Goal: Task Accomplishment & Management: Manage account settings

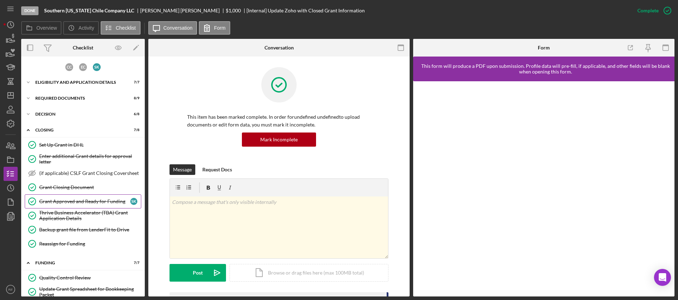
scroll to position [135, 0]
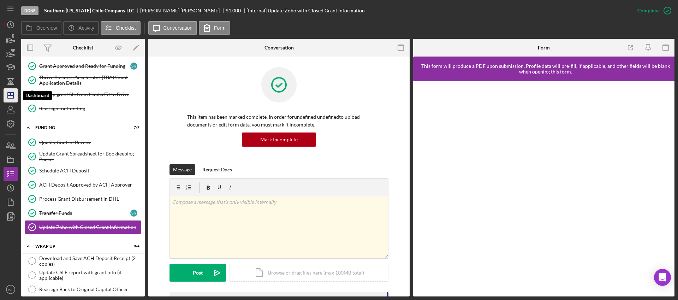
click at [13, 91] on icon "Icon/Dashboard" at bounding box center [11, 96] width 18 height 18
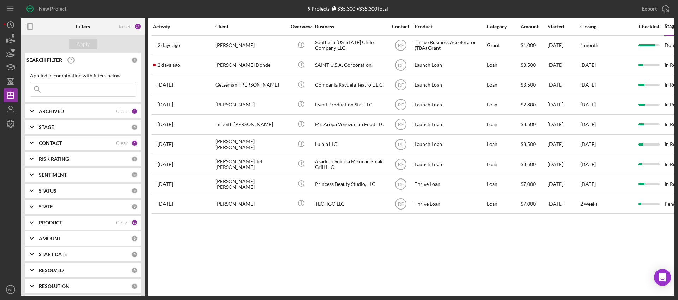
click at [65, 145] on div "CONTACT" at bounding box center [77, 143] width 77 height 6
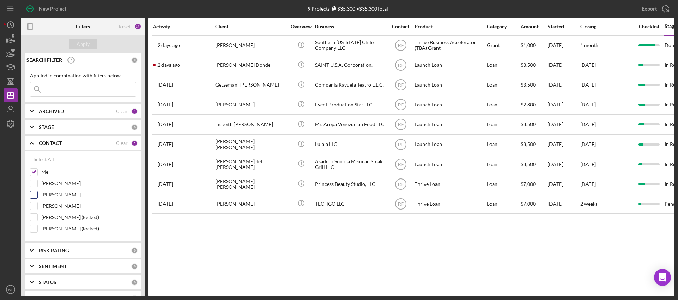
click at [37, 195] on div at bounding box center [34, 195] width 8 height 8
click at [33, 193] on input "[PERSON_NAME]" at bounding box center [33, 194] width 7 height 7
checkbox input "true"
click at [36, 170] on input "Me" at bounding box center [33, 171] width 7 height 7
click at [83, 40] on div "Apply" at bounding box center [83, 44] width 13 height 11
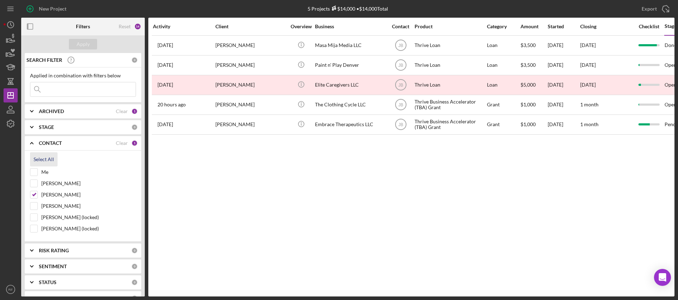
click at [37, 161] on div "Select All" at bounding box center [44, 159] width 20 height 14
checkbox input "true"
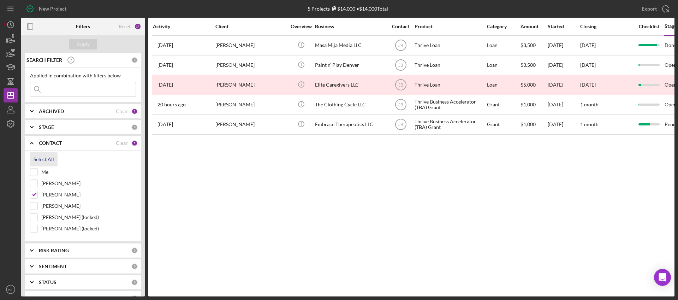
checkbox input "true"
click at [71, 85] on input at bounding box center [82, 89] width 105 height 14
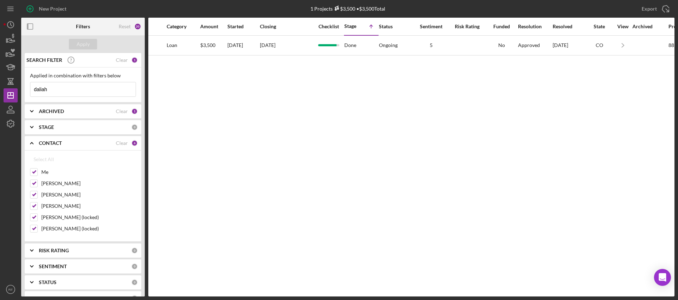
scroll to position [0, 347]
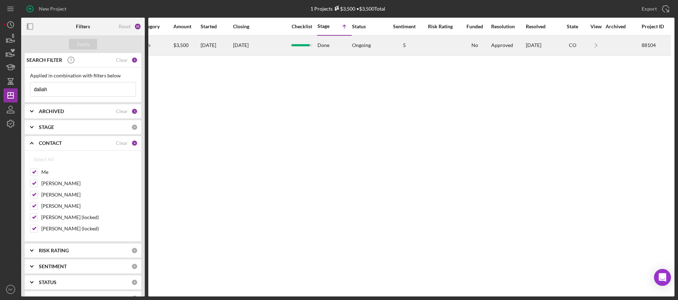
type input "daliah"
click at [435, 45] on div at bounding box center [440, 45] width 35 height 19
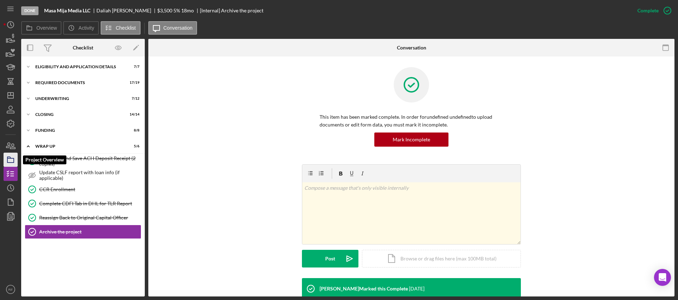
click at [12, 162] on icon "button" at bounding box center [11, 160] width 18 height 18
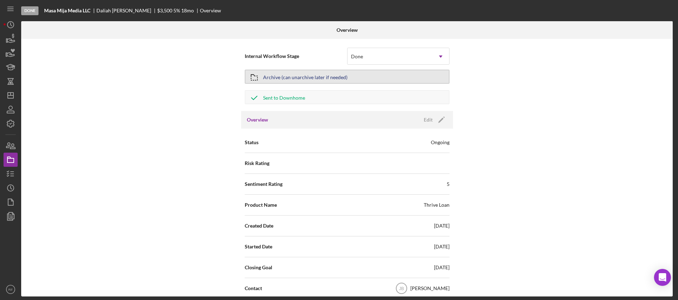
click at [343, 77] on div "Archive (can unarchive later if needed)" at bounding box center [305, 76] width 84 height 13
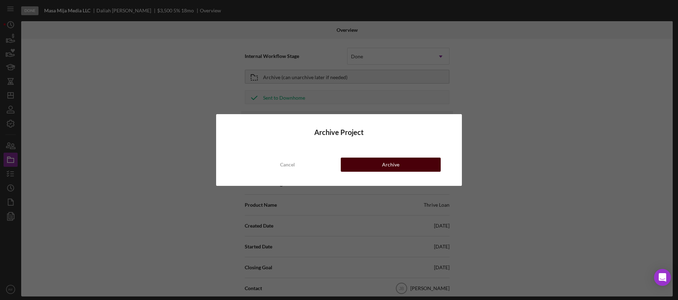
click at [379, 160] on button "Archive" at bounding box center [391, 165] width 100 height 14
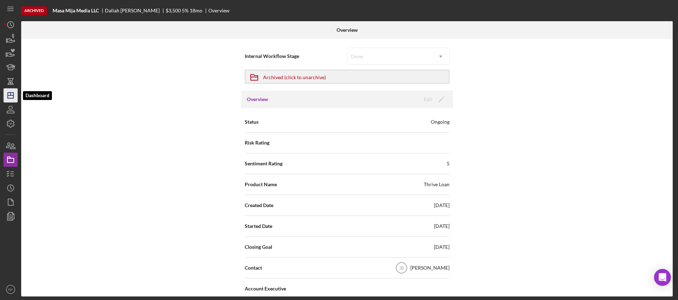
click at [16, 99] on icon "Icon/Dashboard" at bounding box center [11, 96] width 18 height 18
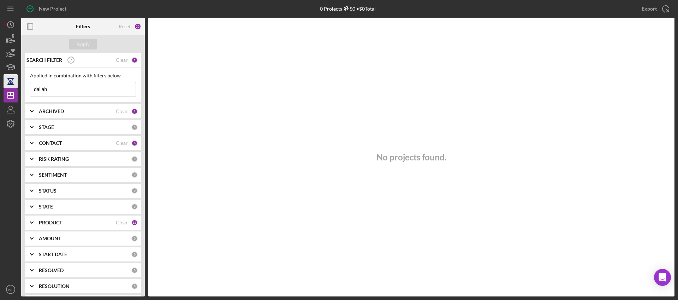
drag, startPoint x: 85, startPoint y: 89, endPoint x: 10, endPoint y: 83, distance: 75.5
click at [10, 83] on div "New Project 0 Projects $0 • $0 Total daliah Export Icon/Export Filters Reset 20…" at bounding box center [339, 148] width 671 height 296
click at [12, 96] on icon "Icon/Dashboard" at bounding box center [11, 96] width 18 height 18
click at [81, 43] on div "Apply" at bounding box center [83, 44] width 13 height 11
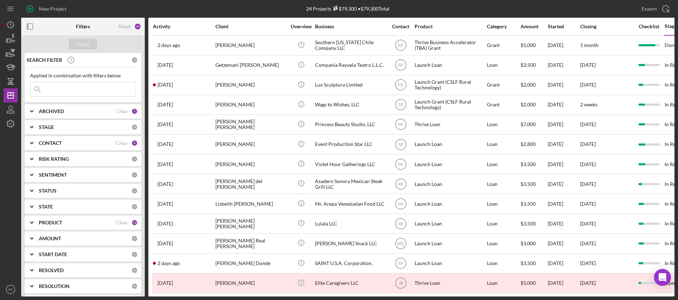
click at [61, 147] on div "CONTACT Clear 6" at bounding box center [88, 143] width 99 height 14
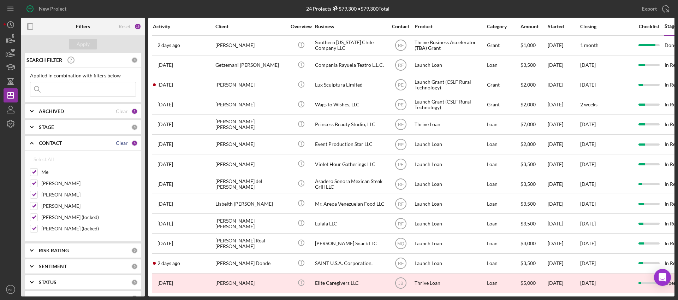
click at [119, 144] on div "Clear" at bounding box center [122, 143] width 12 height 6
checkbox input "false"
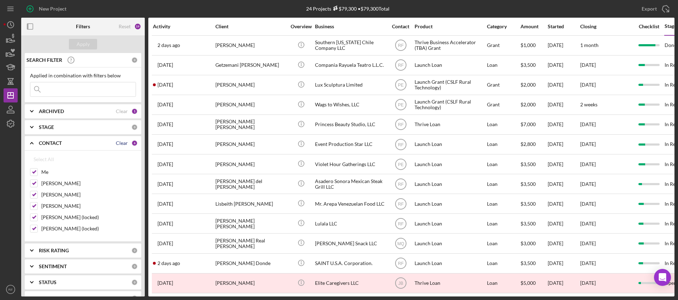
checkbox input "false"
click at [48, 194] on label "[PERSON_NAME]" at bounding box center [88, 194] width 95 height 7
click at [37, 194] on input "[PERSON_NAME]" at bounding box center [33, 194] width 7 height 7
click at [82, 48] on div "Apply" at bounding box center [83, 44] width 13 height 11
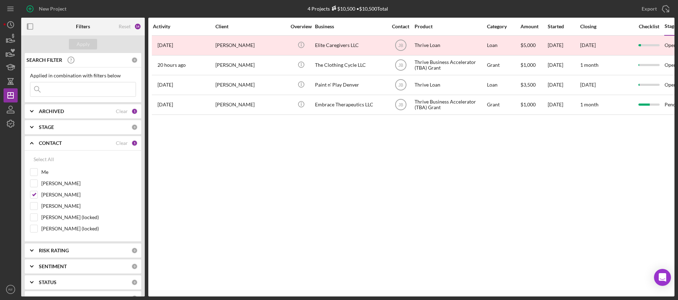
click at [71, 94] on input at bounding box center [82, 89] width 105 height 14
click at [32, 193] on input "[PERSON_NAME]" at bounding box center [33, 194] width 7 height 7
checkbox input "false"
click at [34, 172] on input "Me" at bounding box center [33, 171] width 7 height 7
checkbox input "true"
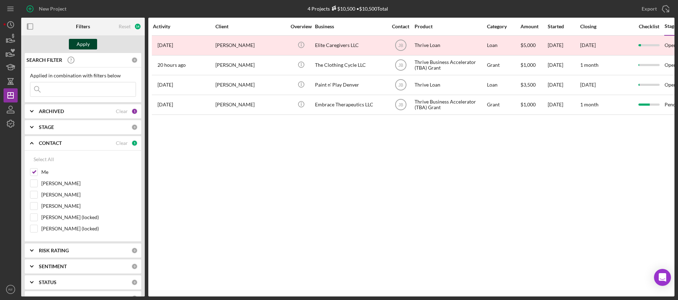
click at [81, 46] on div "Apply" at bounding box center [83, 44] width 13 height 11
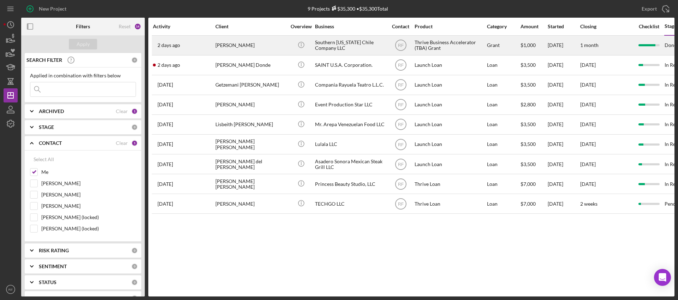
click at [258, 49] on div "[PERSON_NAME]" at bounding box center [250, 45] width 71 height 19
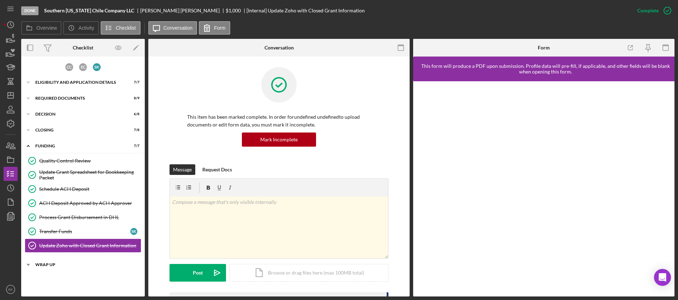
click at [72, 266] on div "WRAP UP" at bounding box center [85, 264] width 101 height 4
click at [70, 277] on div "Download and Save ACH Deposit Receipt (2 copies)" at bounding box center [90, 279] width 102 height 11
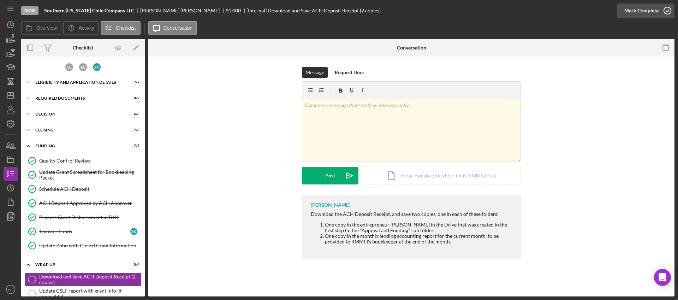
click at [638, 13] on div "Mark Complete" at bounding box center [642, 11] width 34 height 14
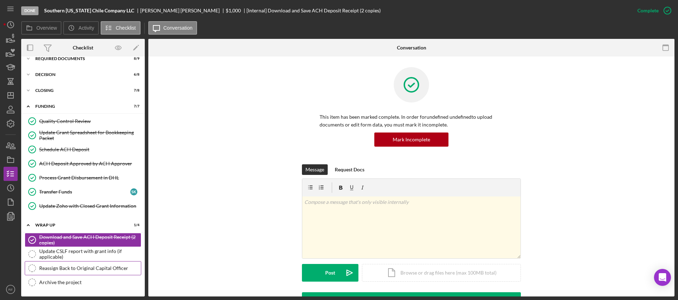
click at [78, 267] on div "Reassign Back to Original Capital Officer" at bounding box center [90, 268] width 102 height 6
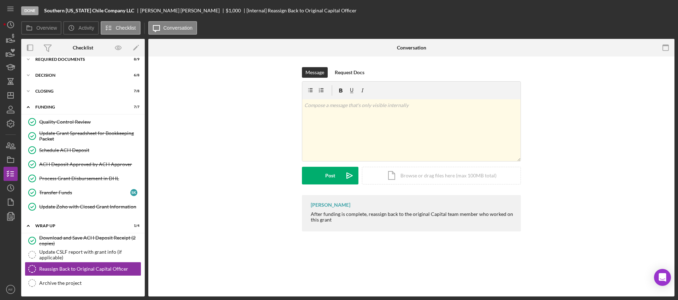
scroll to position [40, 0]
click at [628, 10] on div "Mark Complete" at bounding box center [642, 11] width 34 height 14
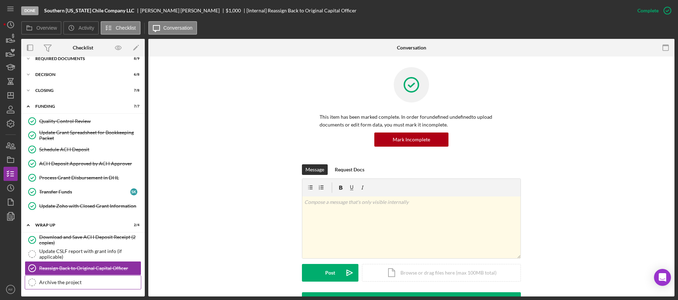
click at [81, 279] on div "Archive the project" at bounding box center [90, 282] width 102 height 6
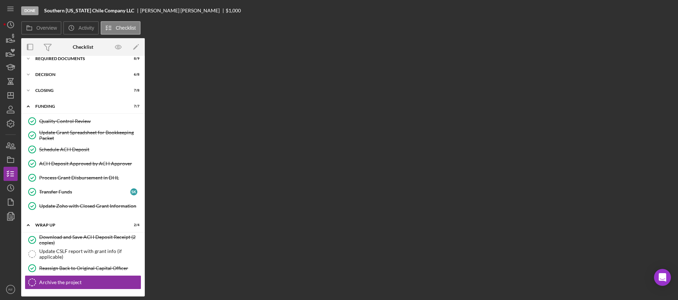
scroll to position [40, 0]
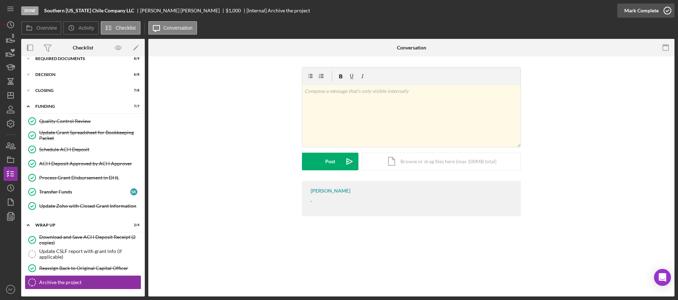
click at [661, 11] on icon "button" at bounding box center [668, 11] width 18 height 18
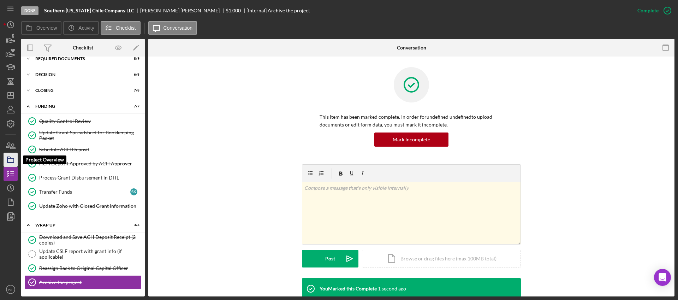
click at [9, 160] on icon "button" at bounding box center [11, 160] width 18 height 18
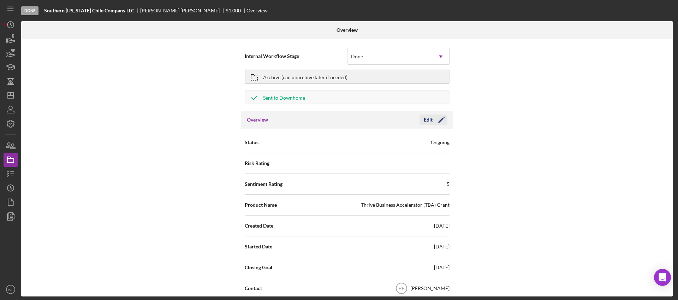
click at [428, 114] on div "Edit" at bounding box center [428, 119] width 9 height 11
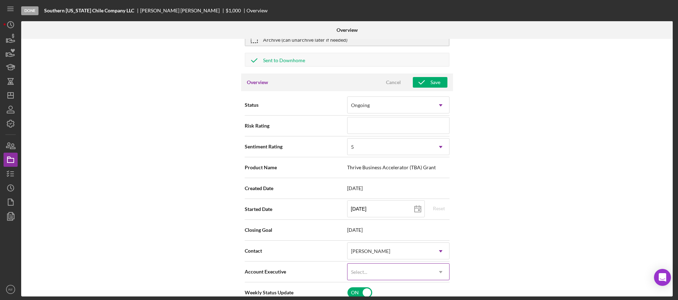
scroll to position [43, 0]
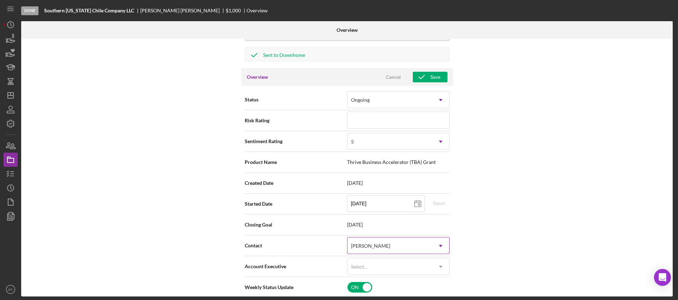
click at [369, 247] on div "[PERSON_NAME]" at bounding box center [370, 246] width 39 height 6
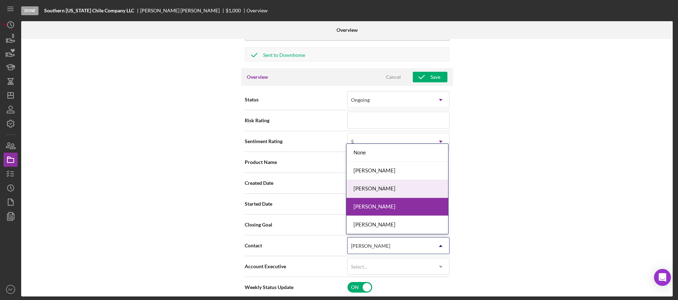
click at [373, 187] on div "[PERSON_NAME]" at bounding box center [398, 189] width 102 height 18
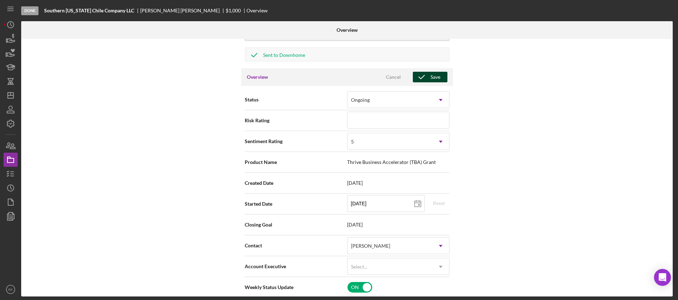
click at [422, 79] on icon "button" at bounding box center [422, 77] width 18 height 18
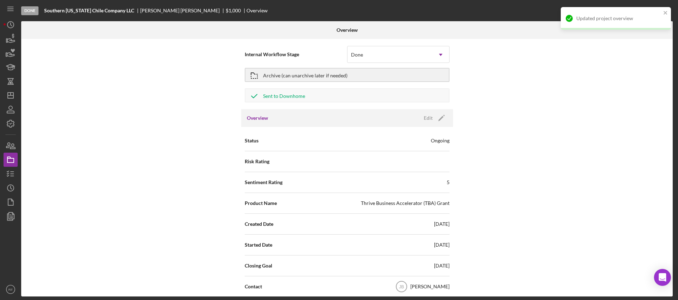
scroll to position [0, 0]
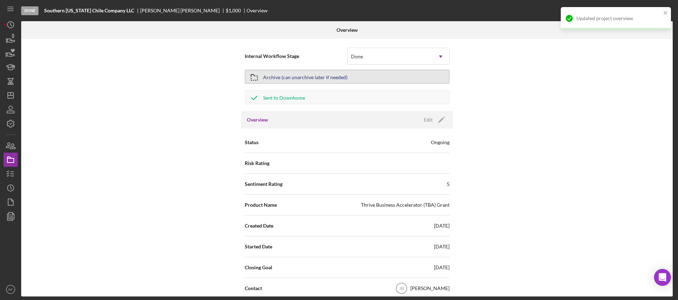
click at [325, 78] on div "Archive (can unarchive later if needed)" at bounding box center [305, 76] width 84 height 13
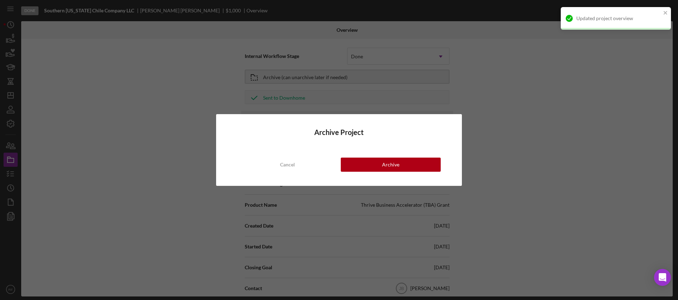
click at [386, 172] on div "Archive Project Cancel Archive" at bounding box center [339, 150] width 246 height 72
click at [387, 167] on div "Archive" at bounding box center [390, 165] width 17 height 14
